Goal: Information Seeking & Learning: Learn about a topic

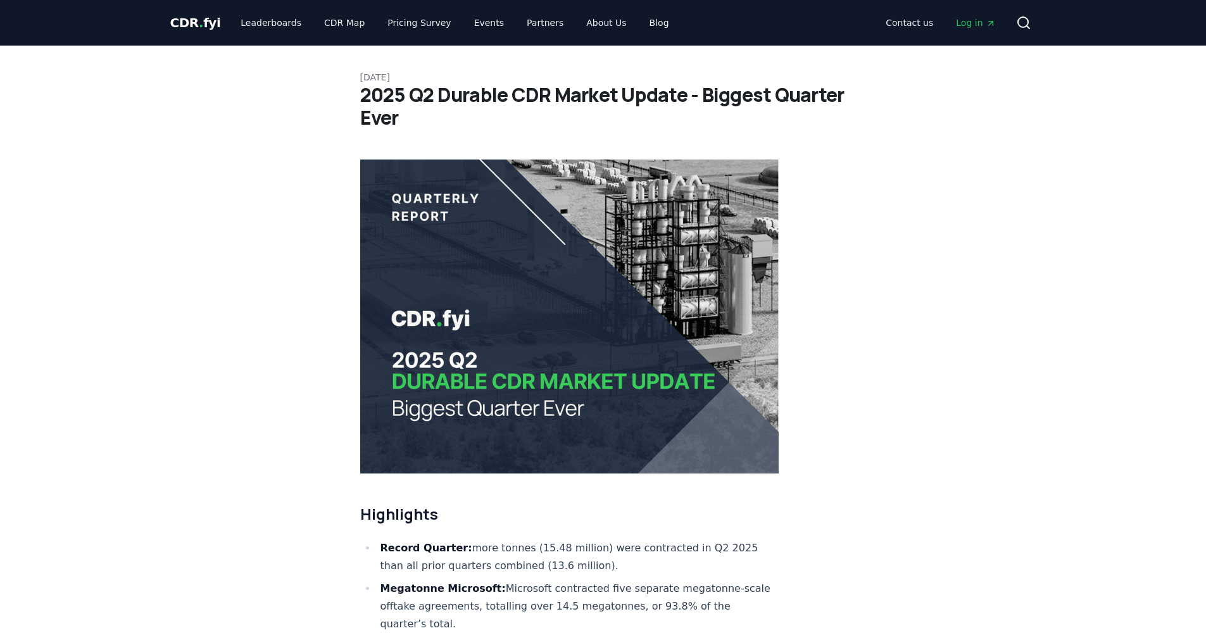
scroll to position [2066, 0]
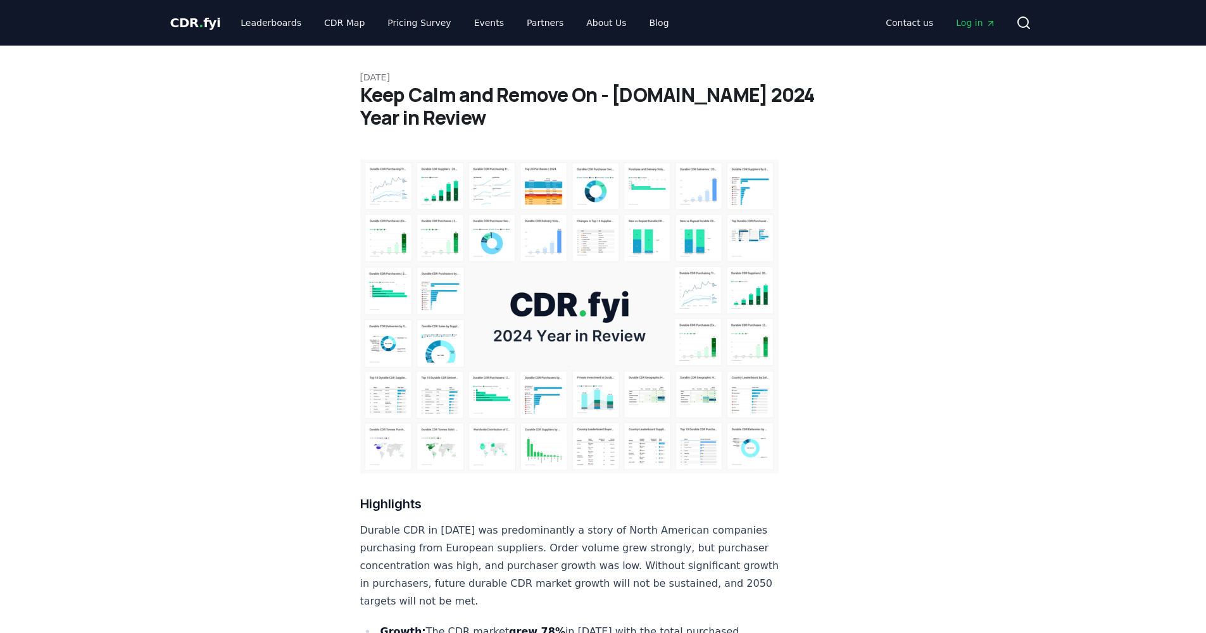
click at [613, 295] on img at bounding box center [569, 317] width 419 height 314
click at [625, 227] on img at bounding box center [569, 317] width 419 height 314
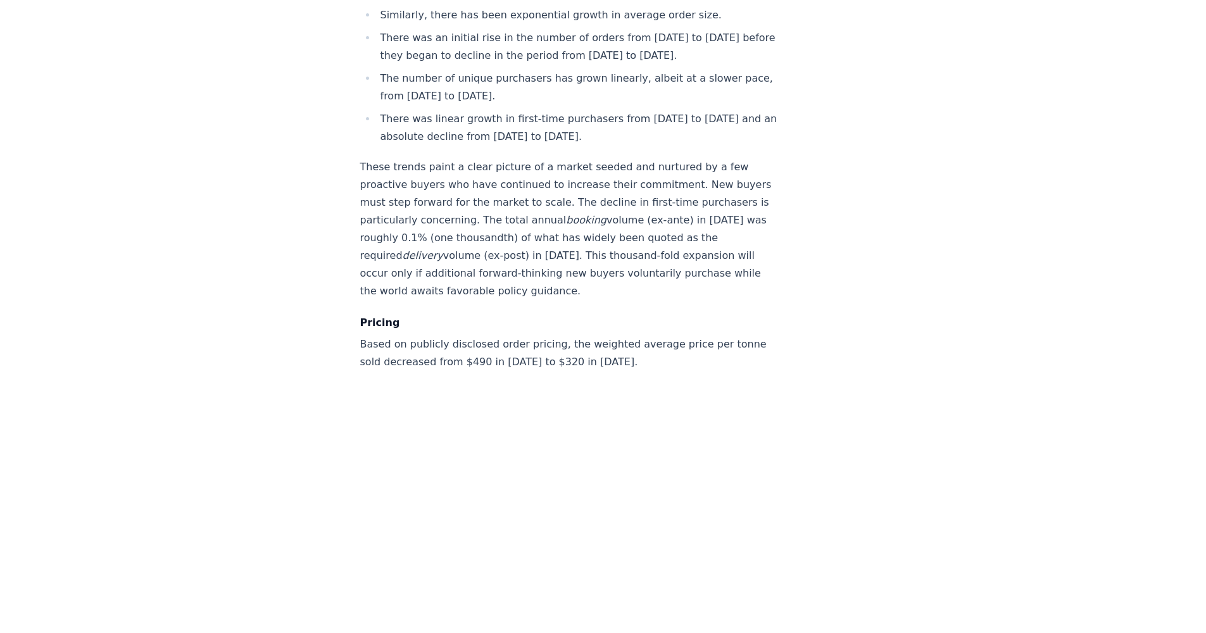
scroll to position [5218, 0]
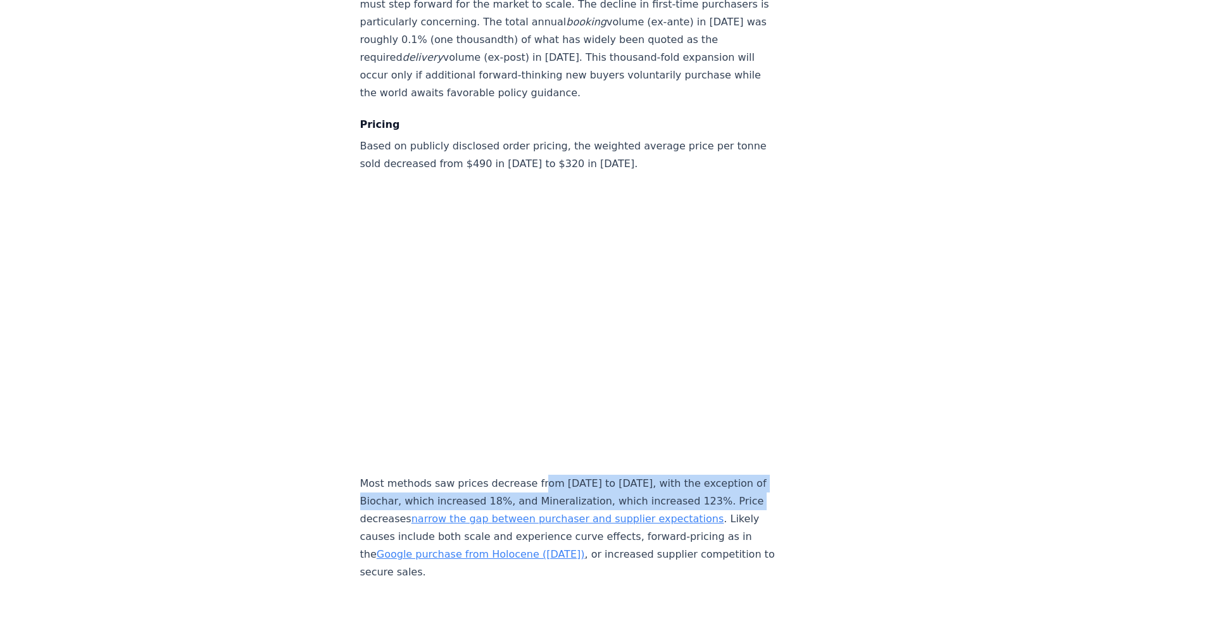
drag, startPoint x: 534, startPoint y: 272, endPoint x: 706, endPoint y: 294, distance: 173.1
click at [706, 475] on p "Most methods saw prices decrease from 2023 to 2024, with the exception of Bioch…" at bounding box center [569, 528] width 419 height 106
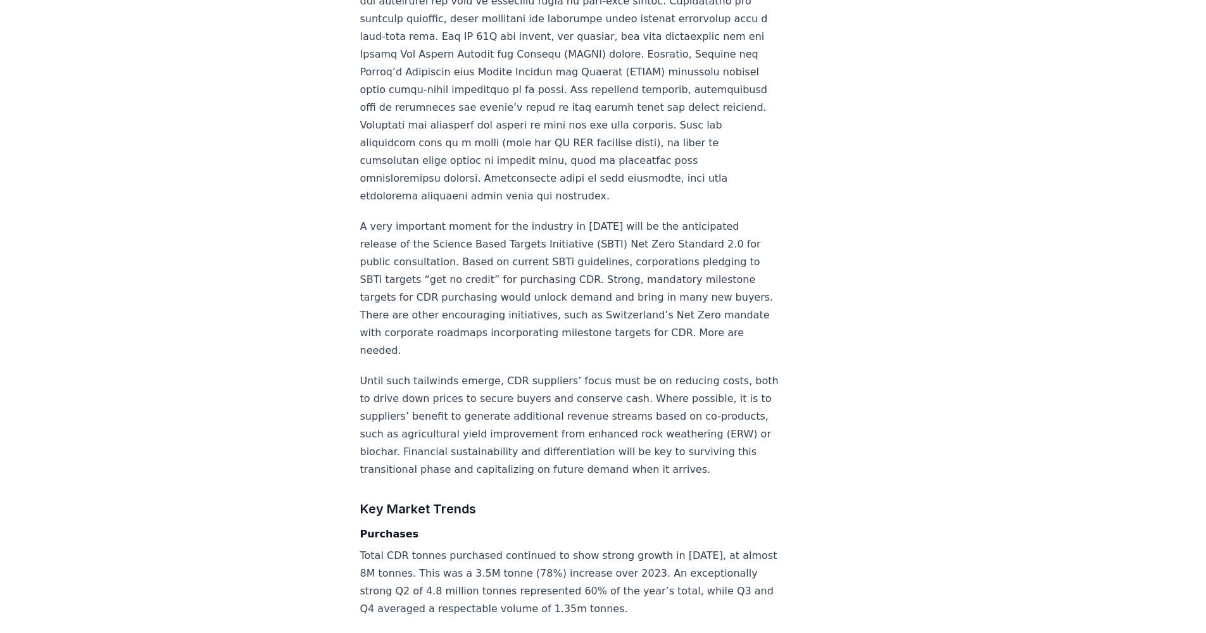
scroll to position [0, 0]
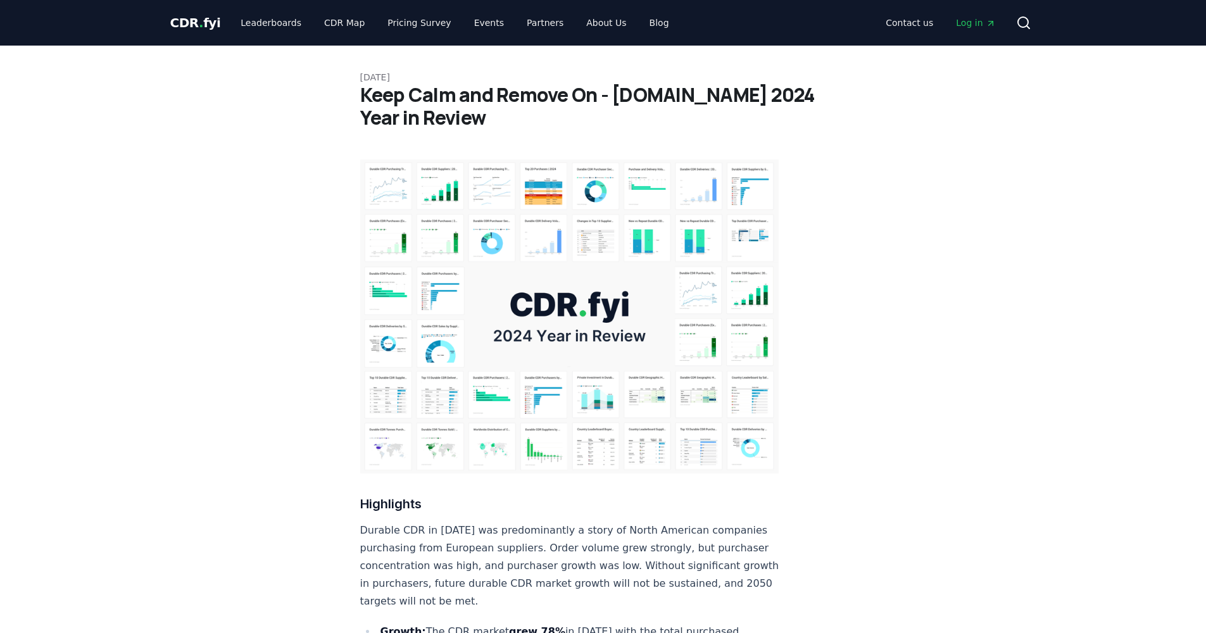
click at [976, 18] on span "Log in" at bounding box center [975, 22] width 39 height 13
click at [972, 17] on span "Log in" at bounding box center [975, 22] width 39 height 13
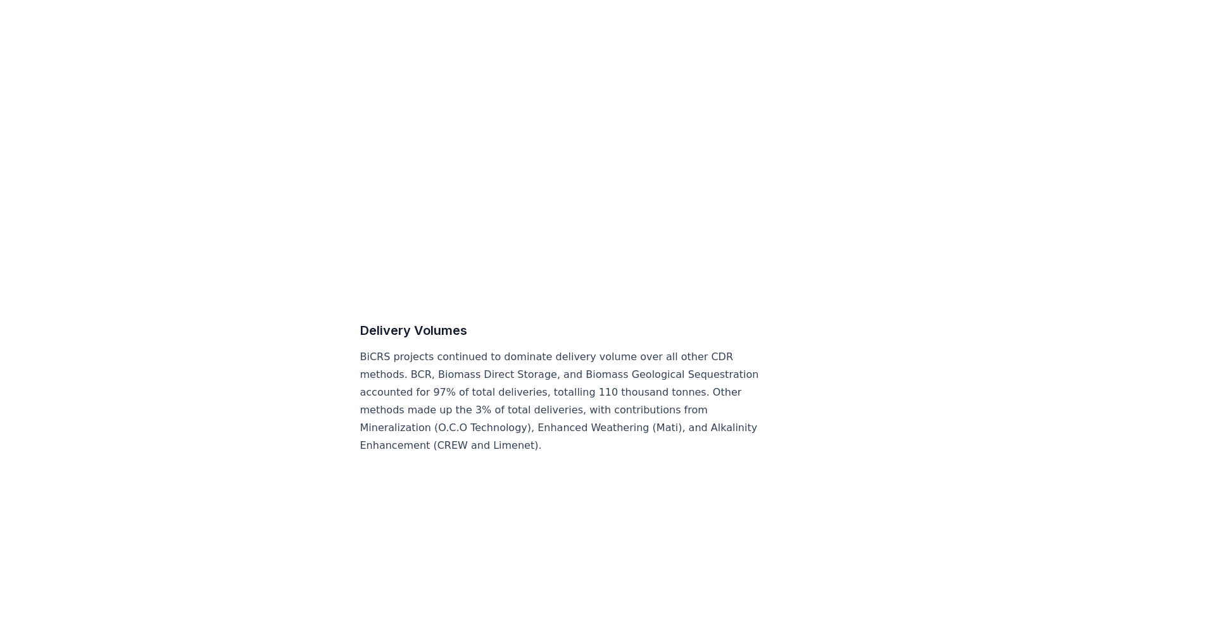
scroll to position [6065, 0]
